Goal: Check status: Check status

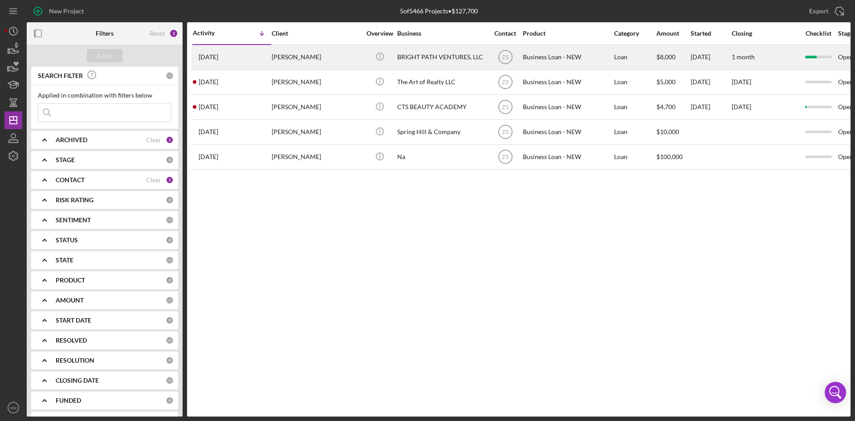
click at [288, 59] on div "[PERSON_NAME]" at bounding box center [315, 57] width 89 height 24
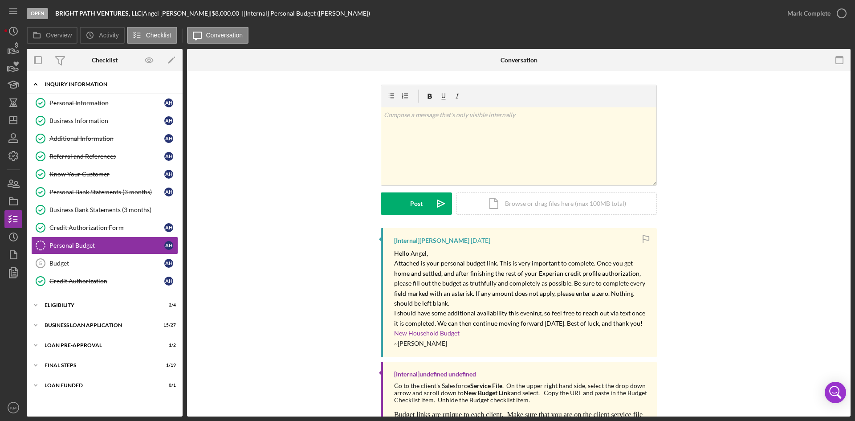
click at [37, 81] on icon "Icon/Expander" at bounding box center [36, 84] width 18 height 18
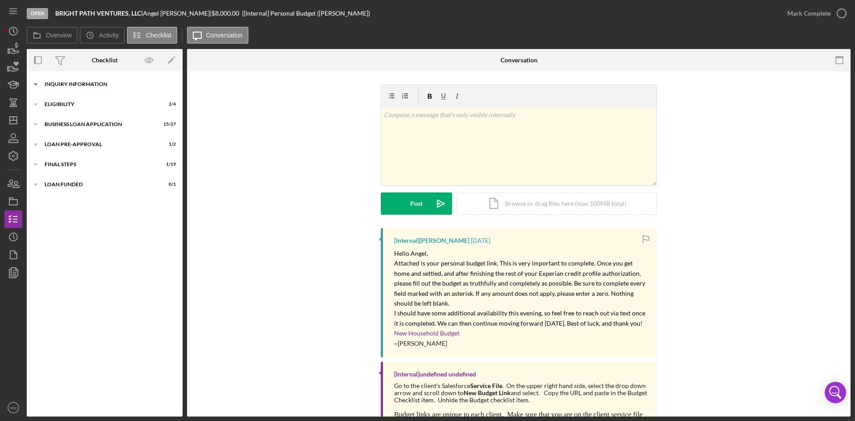
click at [36, 87] on icon "Icon/Expander" at bounding box center [36, 84] width 18 height 18
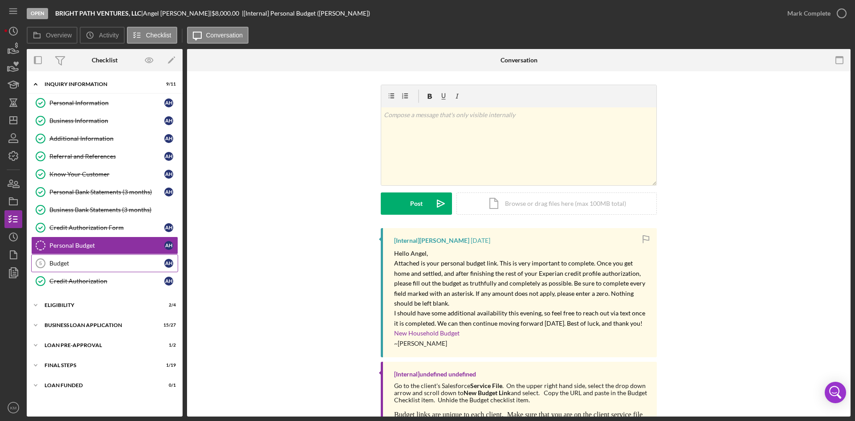
click at [60, 266] on div "Budget" at bounding box center [106, 262] width 115 height 7
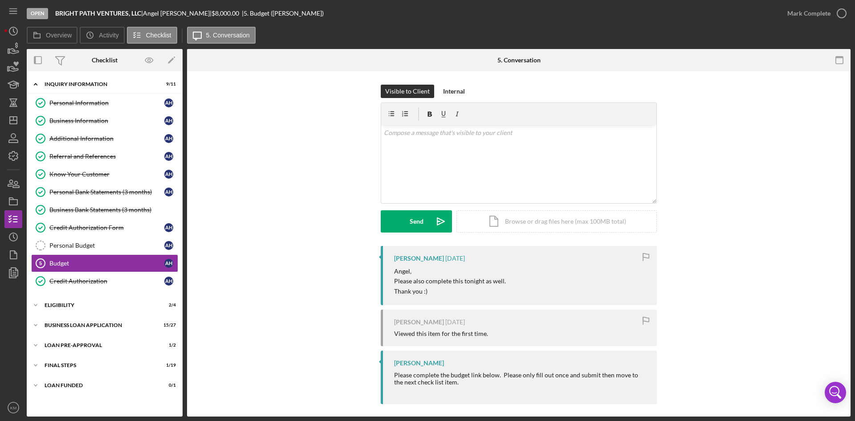
scroll to position [5, 0]
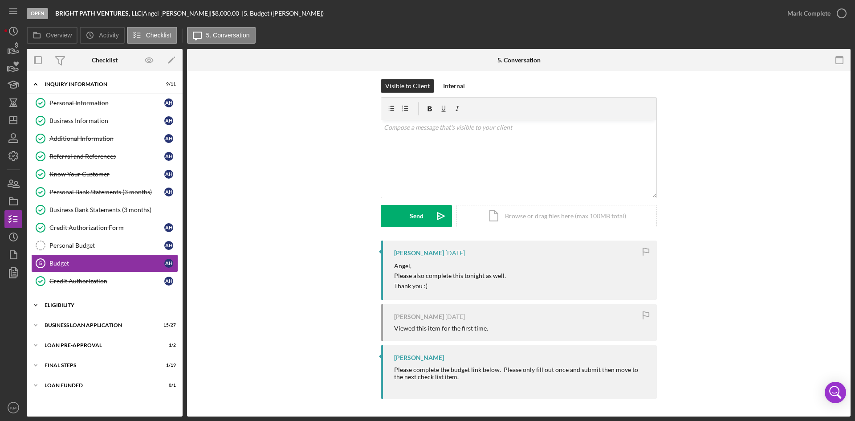
click at [38, 307] on icon "Icon/Expander" at bounding box center [36, 305] width 18 height 18
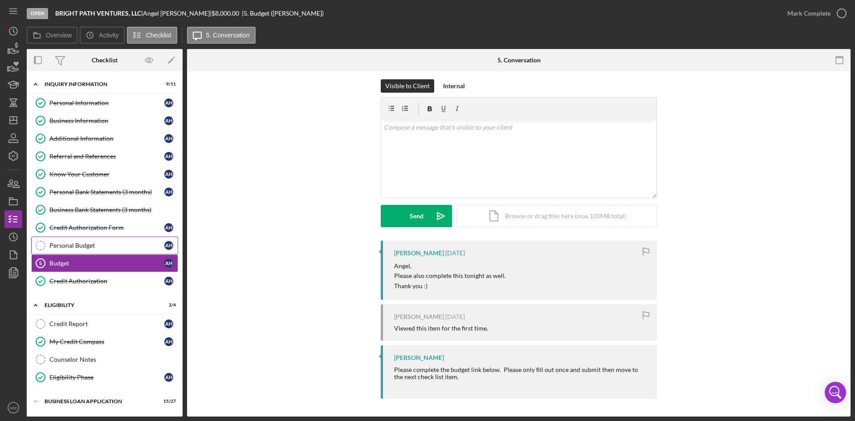
click at [59, 246] on div "Personal Budget" at bounding box center [106, 245] width 115 height 7
